Goal: Use online tool/utility: Utilize a website feature to perform a specific function

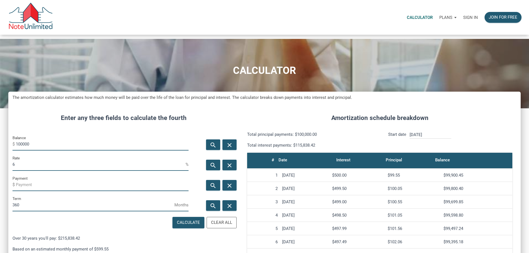
scroll to position [340, 504]
click at [463, 18] on p "Sign in" at bounding box center [470, 17] width 15 height 5
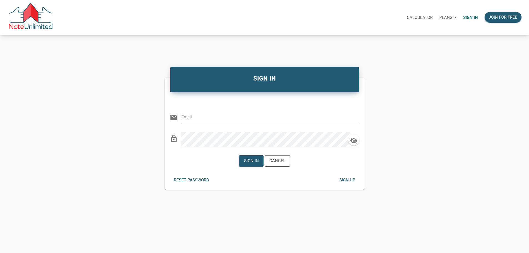
type input "[EMAIL_ADDRESS][DOMAIN_NAME]"
click at [463, 65] on div "SIGN IN Or Be Classical email [EMAIL_ADDRESS][DOMAIN_NAME] clear lock_outline S…" at bounding box center [264, 127] width 529 height 124
click at [248, 164] on div "Sign in" at bounding box center [251, 161] width 15 height 6
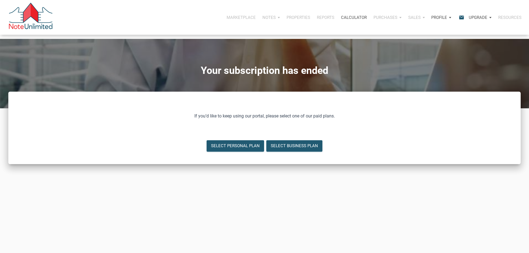
click at [341, 20] on p "Calculator" at bounding box center [354, 17] width 26 height 5
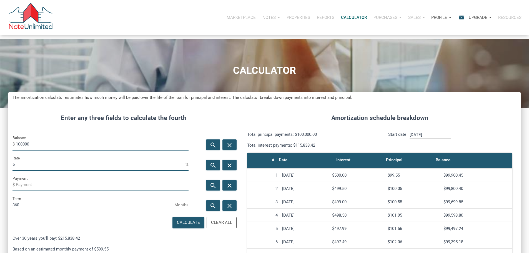
scroll to position [28, 0]
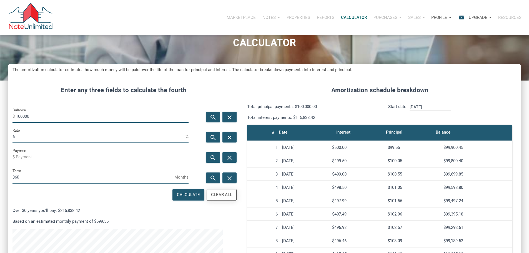
click at [218, 198] on div "Clear All" at bounding box center [221, 195] width 21 height 6
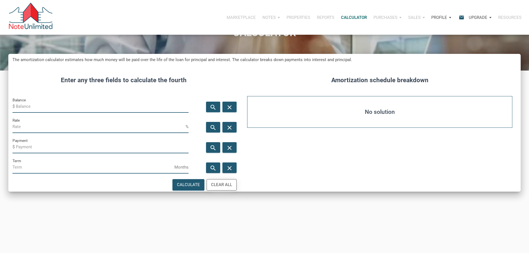
scroll to position [56, 0]
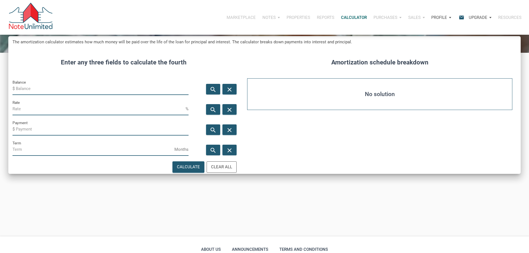
click at [35, 95] on input "Balance" at bounding box center [102, 89] width 173 height 13
type input "77000"
click at [24, 156] on input "Term" at bounding box center [94, 149] width 162 height 13
type input "360"
drag, startPoint x: 25, startPoint y: 146, endPoint x: 29, endPoint y: 147, distance: 3.7
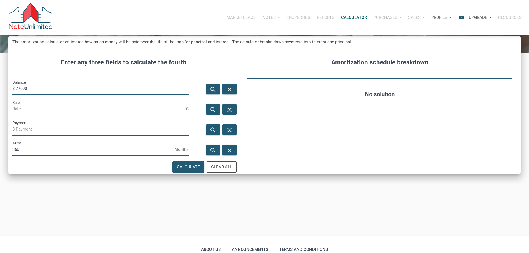
click at [25, 136] on input "Payment" at bounding box center [102, 129] width 173 height 13
type input "-750"
click at [177, 170] on div "Calculate" at bounding box center [188, 167] width 23 height 6
type input "11.29"
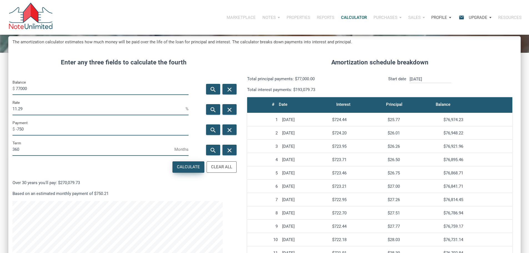
scroll to position [340, 504]
